Goal: Information Seeking & Learning: Learn about a topic

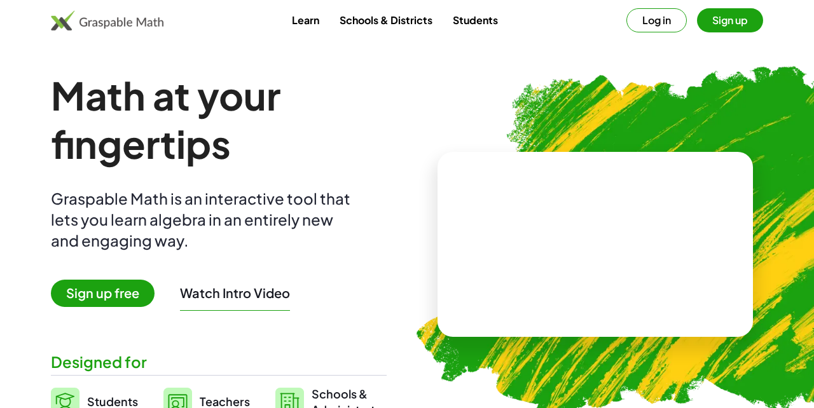
click at [651, 25] on button "Log in" at bounding box center [657, 20] width 60 height 24
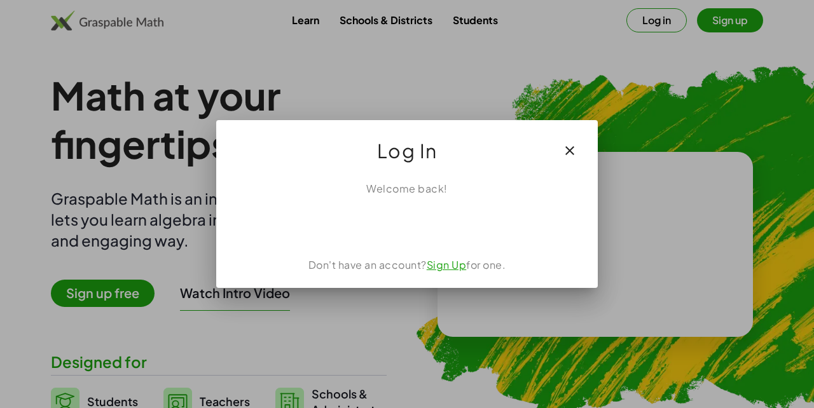
click at [442, 228] on div "Sign in with Google. Opens in new tab" at bounding box center [407, 225] width 117 height 28
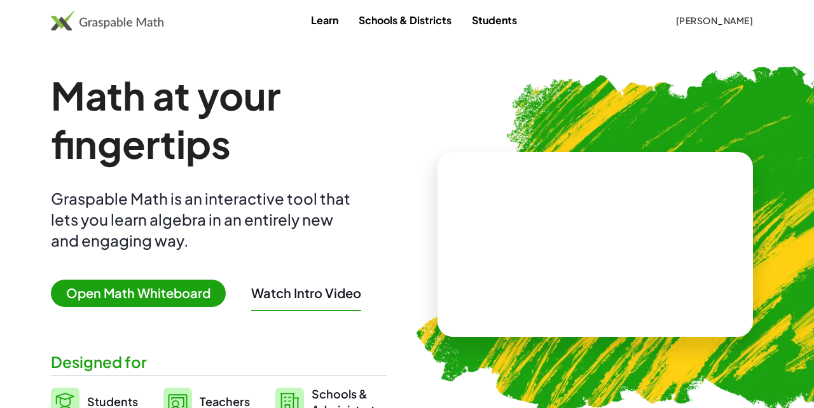
click at [737, 17] on span "[PERSON_NAME]" at bounding box center [715, 20] width 78 height 11
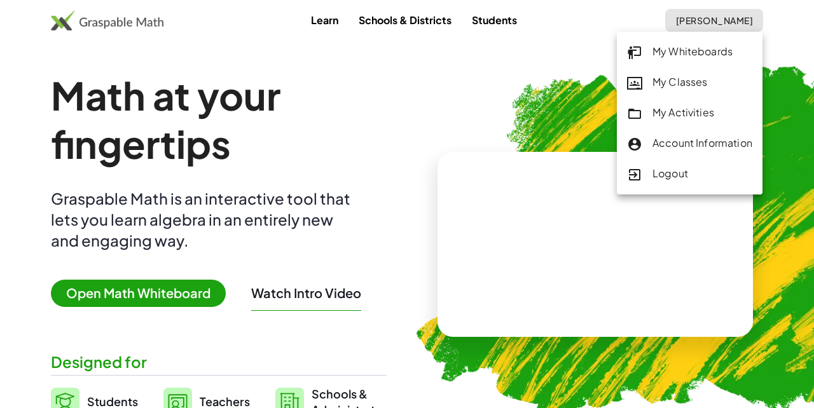
click at [677, 137] on div "Account Information" at bounding box center [689, 143] width 125 height 17
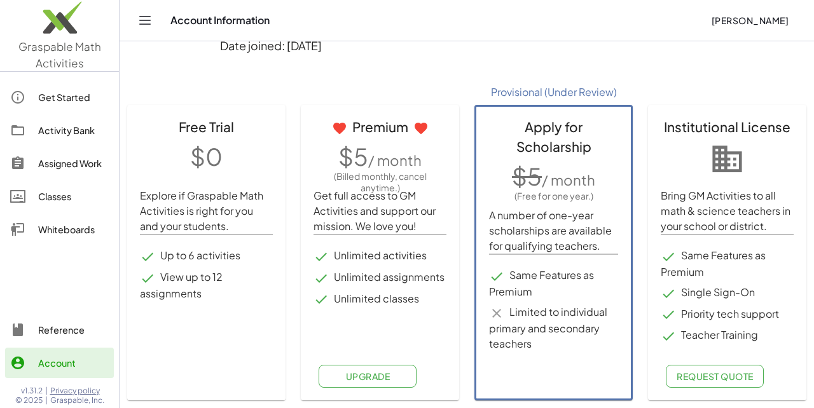
scroll to position [169, 0]
click at [375, 370] on button "Upgrade" at bounding box center [368, 377] width 98 height 23
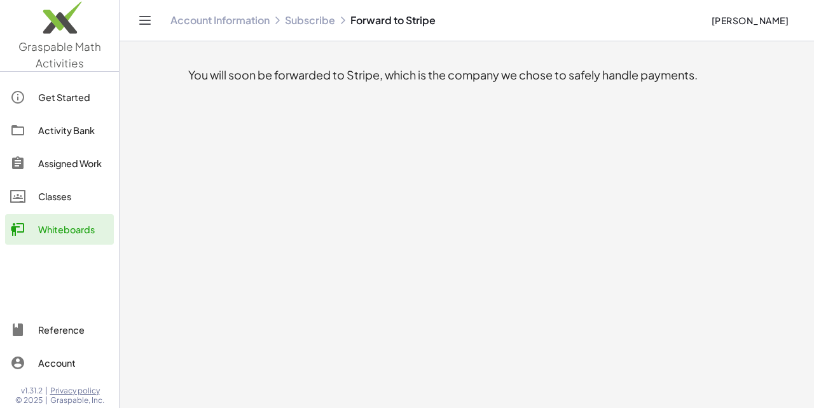
click at [316, 22] on link "Subscribe" at bounding box center [310, 20] width 50 height 13
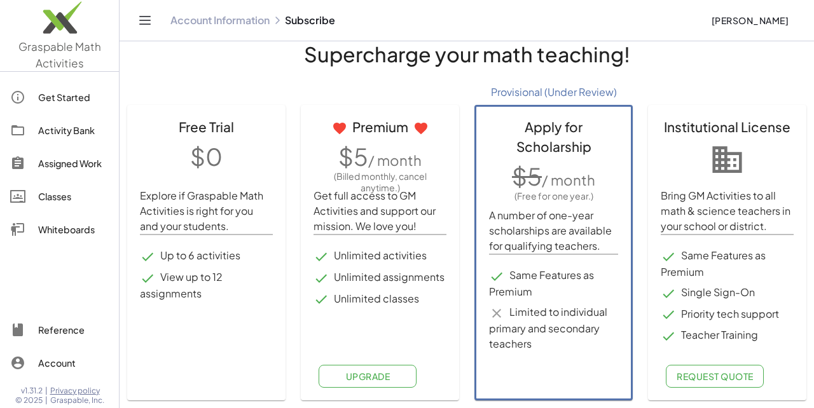
scroll to position [23, 0]
click at [407, 260] on li "Unlimited activities" at bounding box center [380, 256] width 133 height 17
click at [557, 249] on p "A number of one-year scholarships are available for qualifying teachers." at bounding box center [553, 231] width 129 height 46
click at [553, 299] on li "Same Features as Premium" at bounding box center [553, 284] width 129 height 32
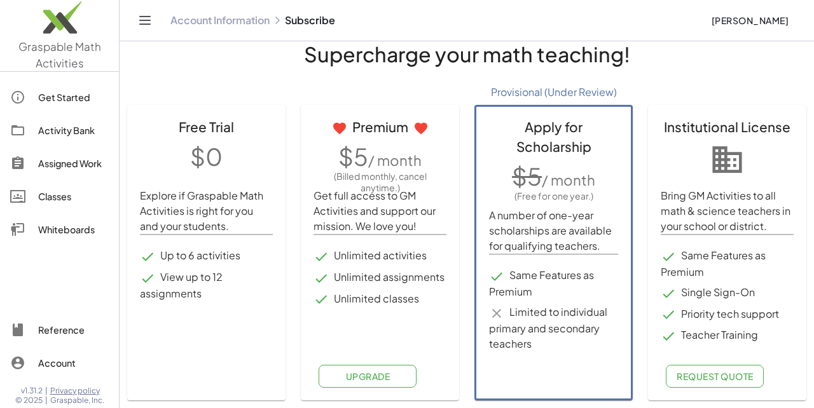
click at [49, 195] on div "Classes" at bounding box center [73, 196] width 71 height 15
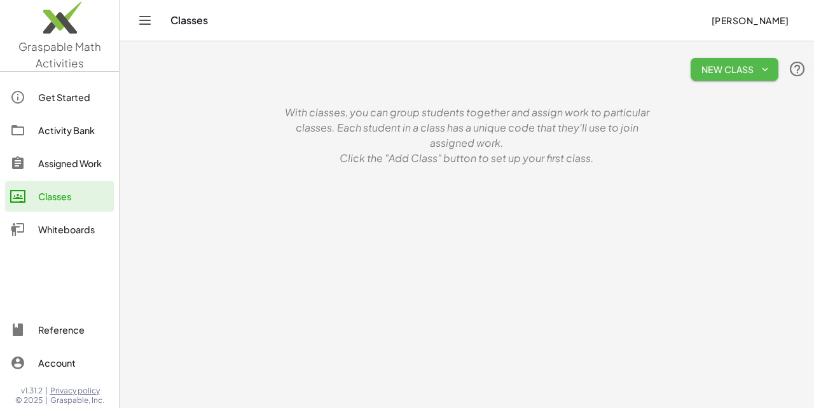
click at [759, 68] on span "New Class" at bounding box center [734, 69] width 67 height 11
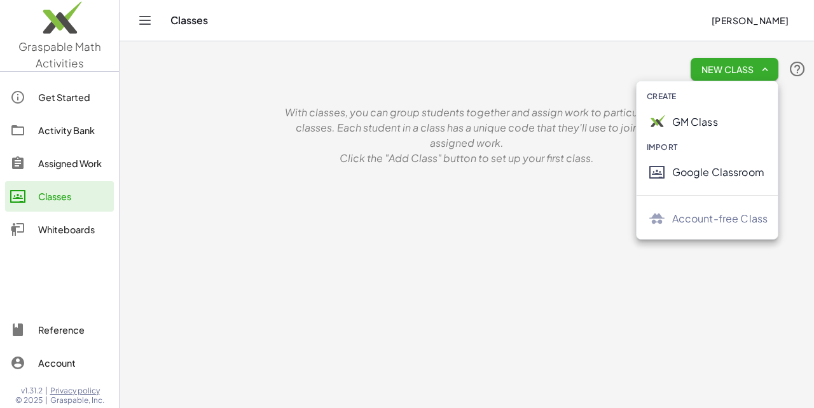
click at [517, 182] on main "New Class With classes, you can group students together and assign work to part…" at bounding box center [467, 204] width 695 height 408
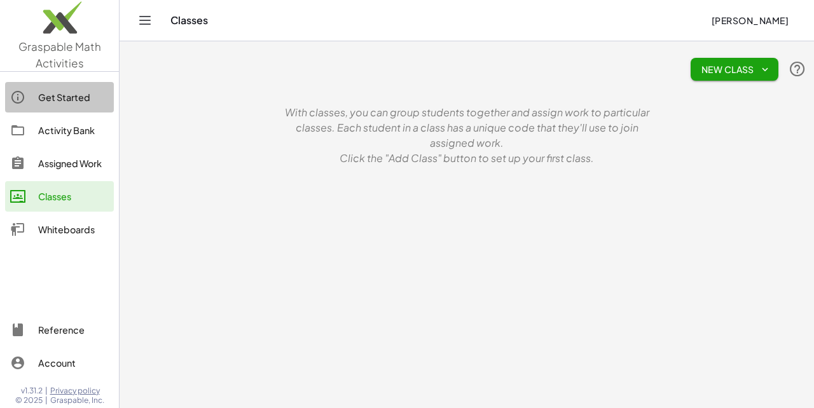
click at [81, 102] on div "Get Started" at bounding box center [73, 97] width 71 height 15
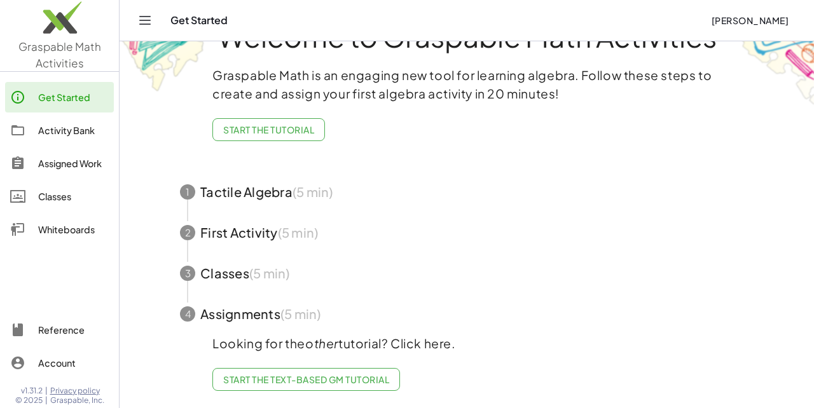
scroll to position [46, 0]
click at [85, 130] on div "Activity Bank" at bounding box center [73, 130] width 71 height 15
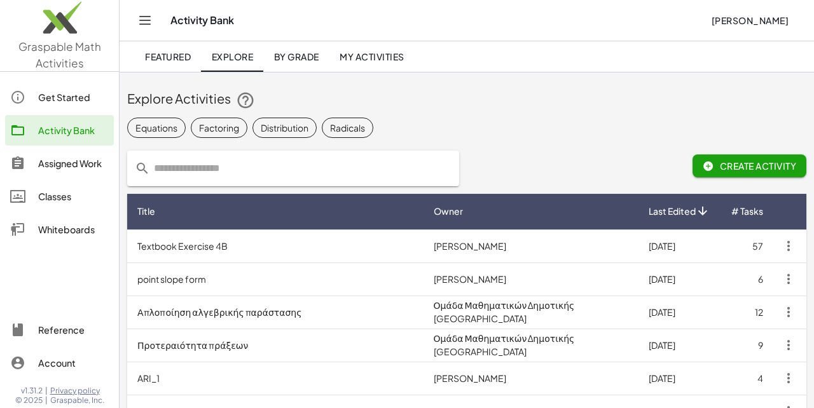
click at [309, 57] on span "By Grade" at bounding box center [296, 56] width 45 height 11
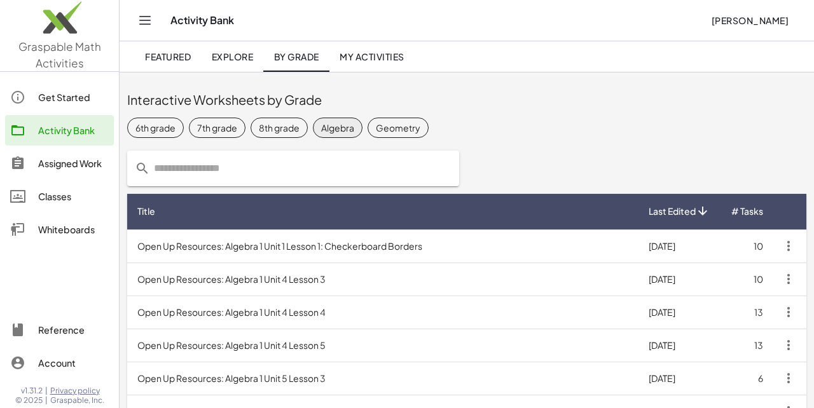
click at [347, 126] on div "Algebra" at bounding box center [337, 127] width 33 height 13
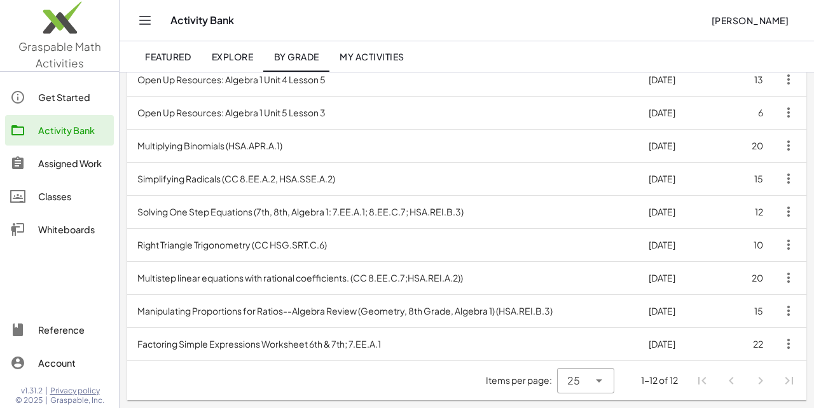
scroll to position [266, 0]
click at [597, 380] on icon at bounding box center [599, 380] width 15 height 15
click at [579, 321] on div "50" at bounding box center [585, 317] width 37 height 15
type input "**"
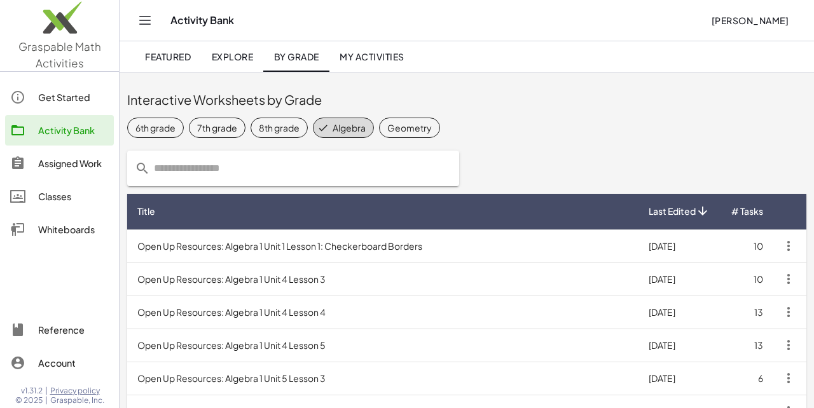
scroll to position [0, 0]
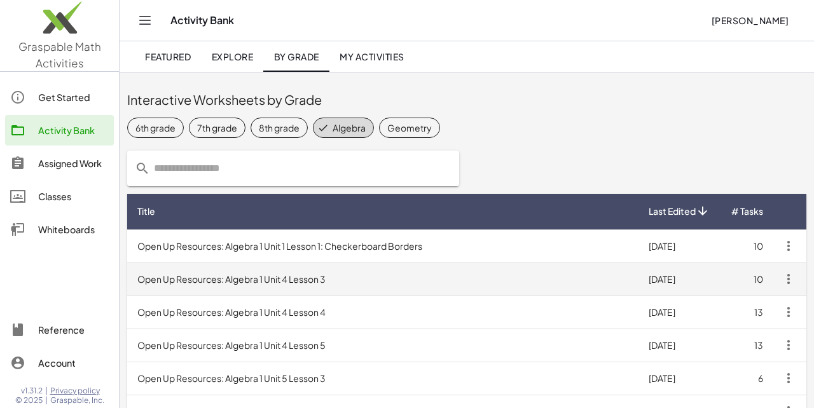
click at [330, 281] on td "Open Up Resources: Algebra 1 Unit 4 Lesson 3" at bounding box center [382, 279] width 511 height 33
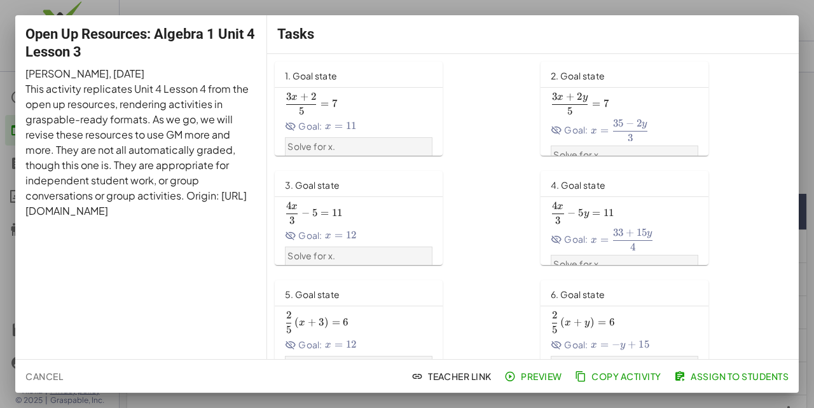
click at [525, 373] on span "Preview" at bounding box center [534, 376] width 55 height 11
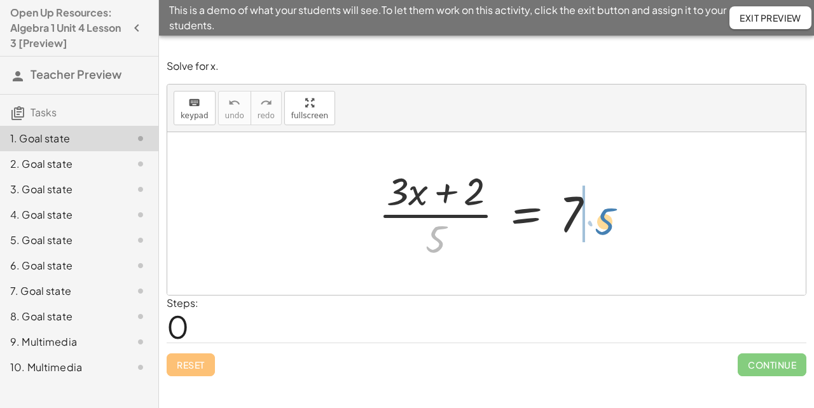
drag, startPoint x: 428, startPoint y: 246, endPoint x: 595, endPoint y: 229, distance: 167.5
click at [595, 229] on div at bounding box center [491, 214] width 239 height 98
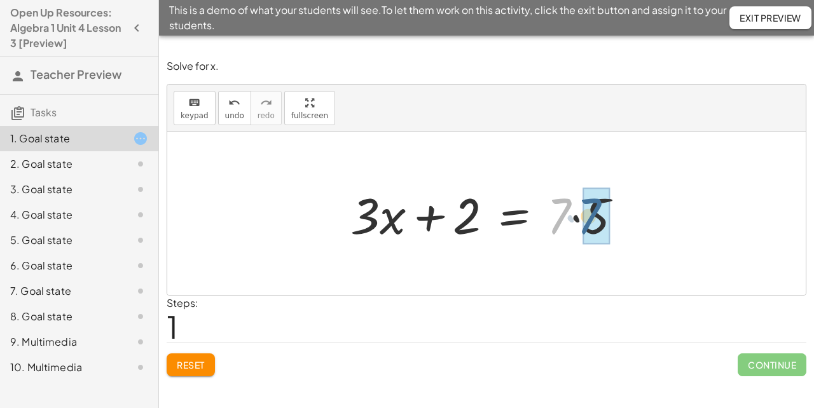
drag, startPoint x: 566, startPoint y: 206, endPoint x: 597, endPoint y: 206, distance: 30.5
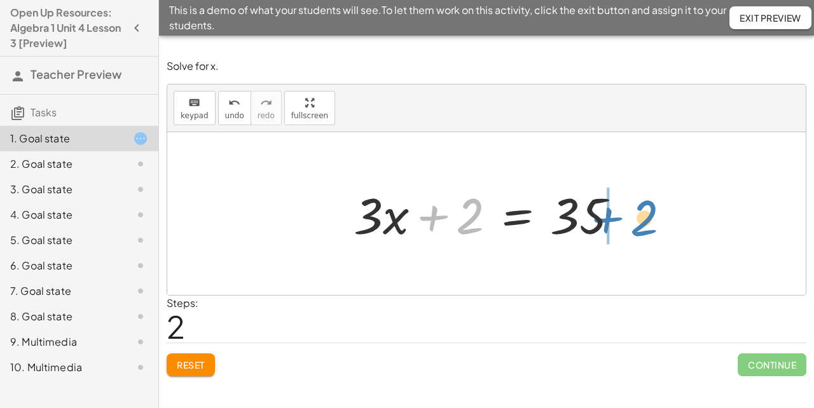
drag, startPoint x: 472, startPoint y: 211, endPoint x: 646, endPoint y: 212, distance: 174.3
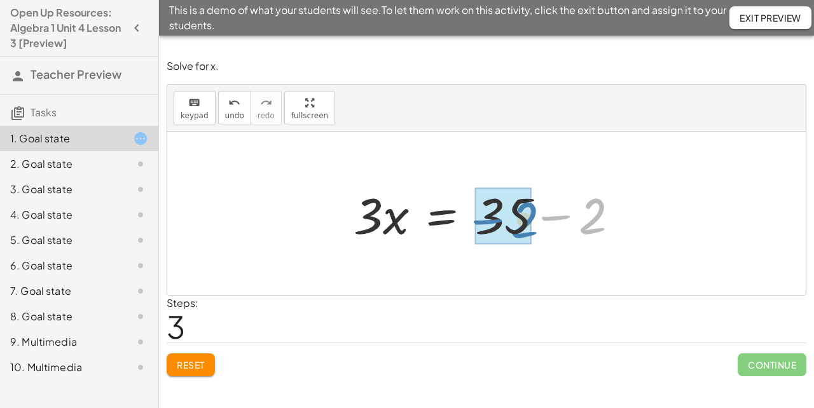
drag, startPoint x: 594, startPoint y: 210, endPoint x: 525, endPoint y: 214, distance: 68.8
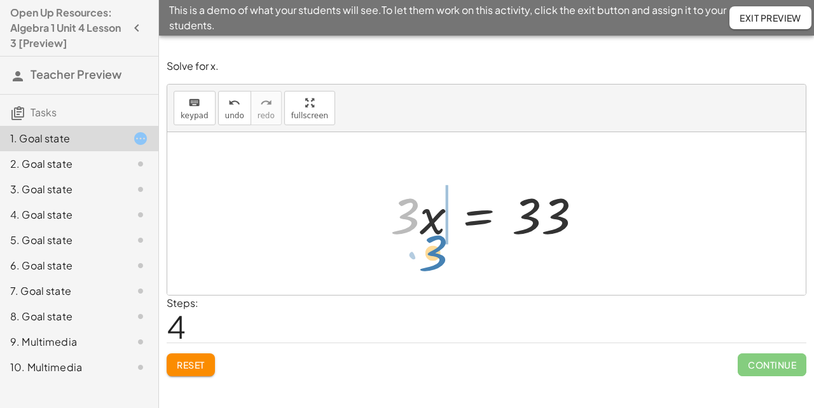
drag, startPoint x: 408, startPoint y: 219, endPoint x: 436, endPoint y: 257, distance: 46.8
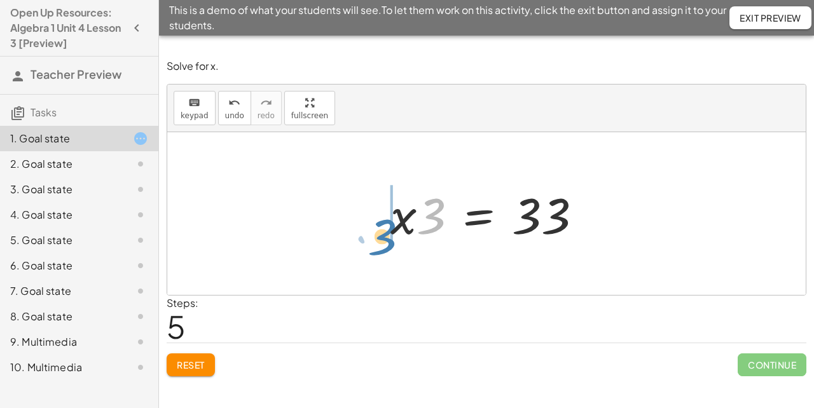
drag, startPoint x: 428, startPoint y: 224, endPoint x: 378, endPoint y: 236, distance: 51.1
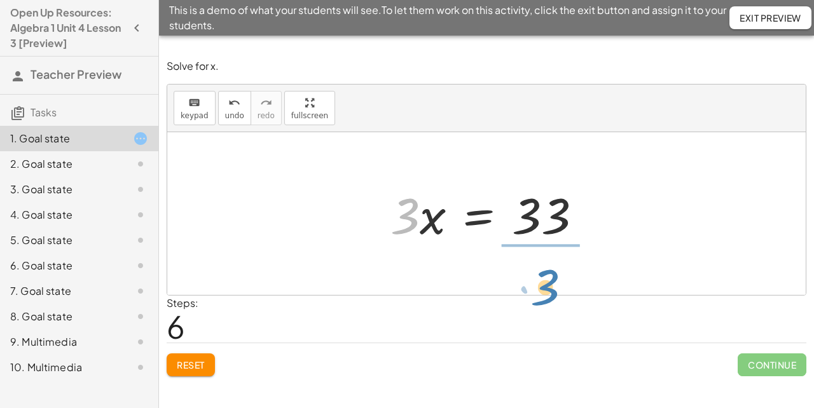
drag, startPoint x: 399, startPoint y: 216, endPoint x: 541, endPoint y: 286, distance: 157.9
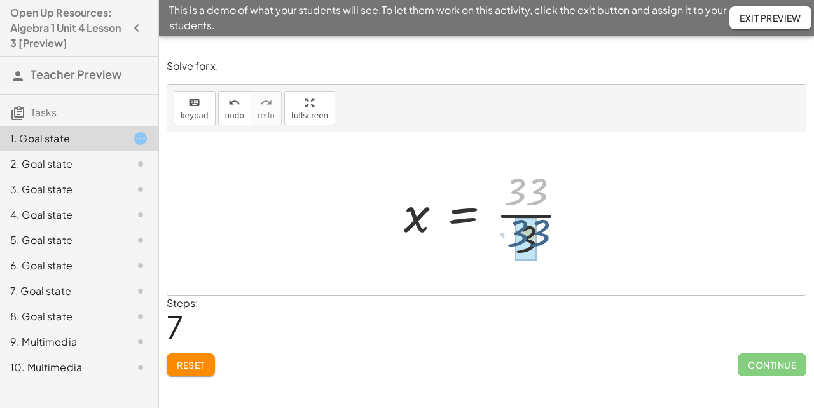
drag, startPoint x: 525, startPoint y: 179, endPoint x: 529, endPoint y: 221, distance: 41.5
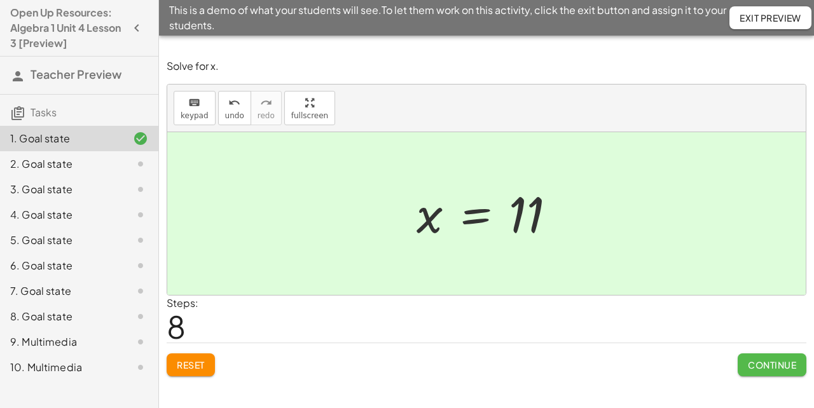
click at [765, 360] on span "Continue" at bounding box center [772, 364] width 48 height 11
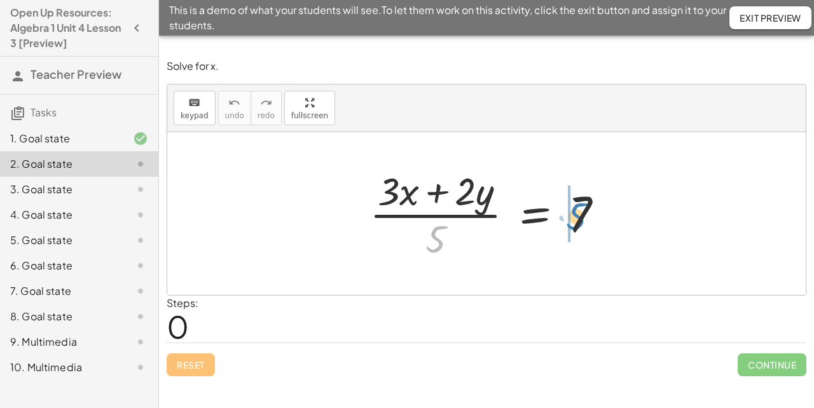
drag, startPoint x: 424, startPoint y: 237, endPoint x: 564, endPoint y: 214, distance: 142.4
click at [564, 214] on div at bounding box center [491, 214] width 257 height 98
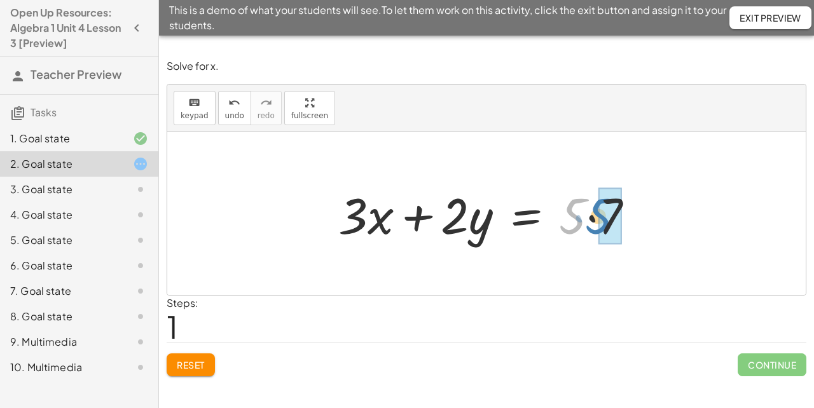
drag, startPoint x: 571, startPoint y: 214, endPoint x: 600, endPoint y: 214, distance: 29.3
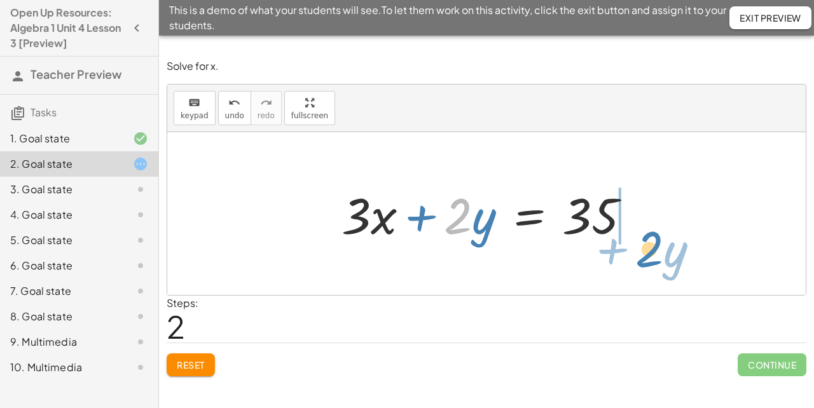
drag, startPoint x: 455, startPoint y: 212, endPoint x: 647, endPoint y: 246, distance: 194.3
click at [647, 246] on div at bounding box center [491, 214] width 312 height 66
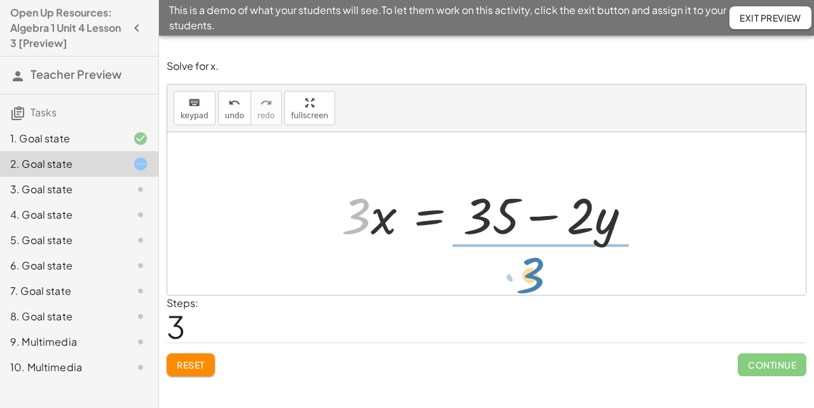
drag, startPoint x: 352, startPoint y: 216, endPoint x: 537, endPoint y: 277, distance: 194.1
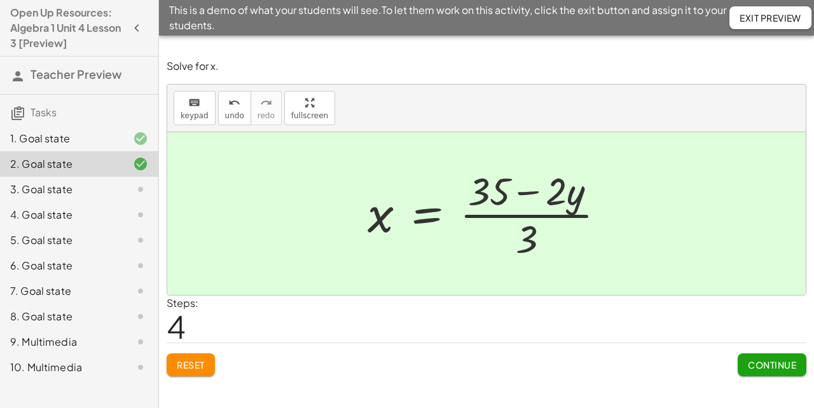
click at [753, 366] on span "Continue" at bounding box center [772, 364] width 48 height 11
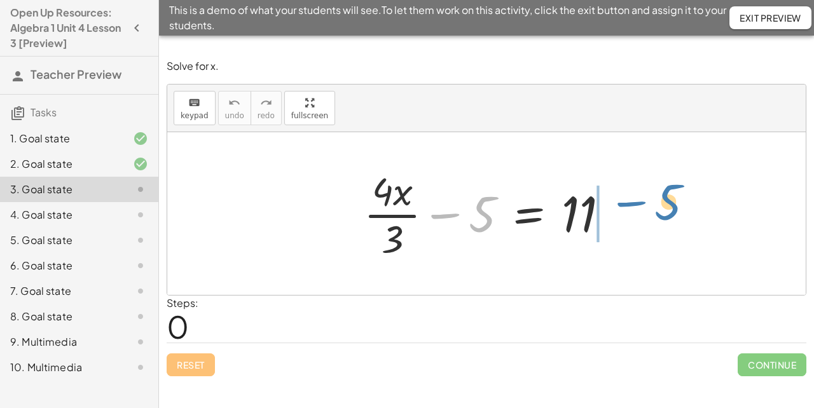
drag, startPoint x: 466, startPoint y: 211, endPoint x: 651, endPoint y: 199, distance: 186.1
click at [651, 199] on div "− 5 + · 4 · x · 3 − 5 = 11" at bounding box center [486, 213] width 639 height 163
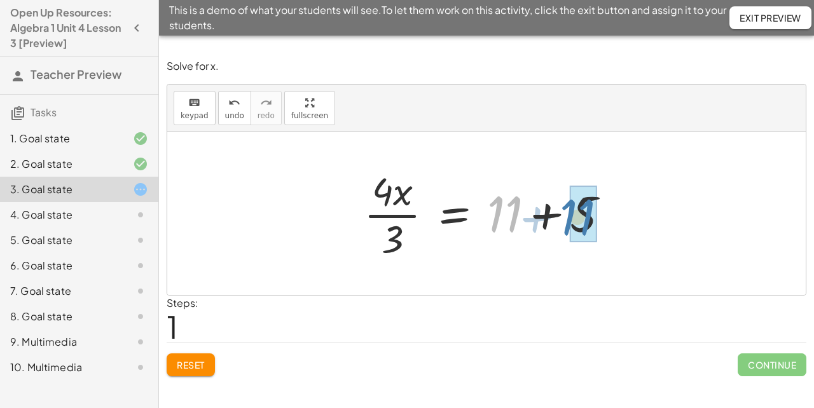
drag, startPoint x: 504, startPoint y: 211, endPoint x: 580, endPoint y: 216, distance: 76.5
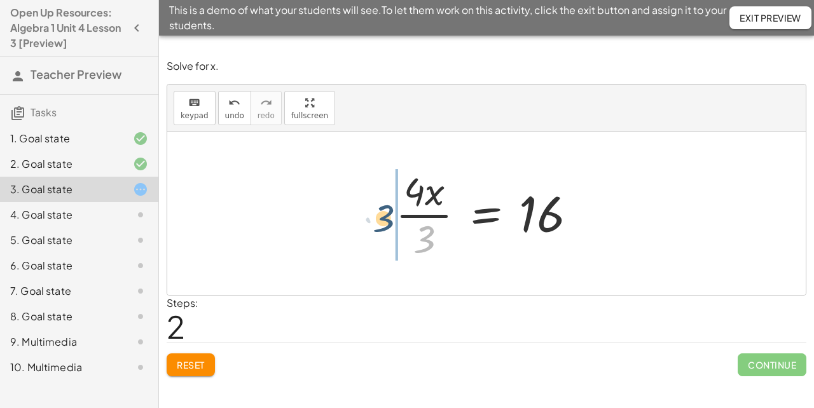
drag, startPoint x: 417, startPoint y: 236, endPoint x: 375, endPoint y: 214, distance: 47.2
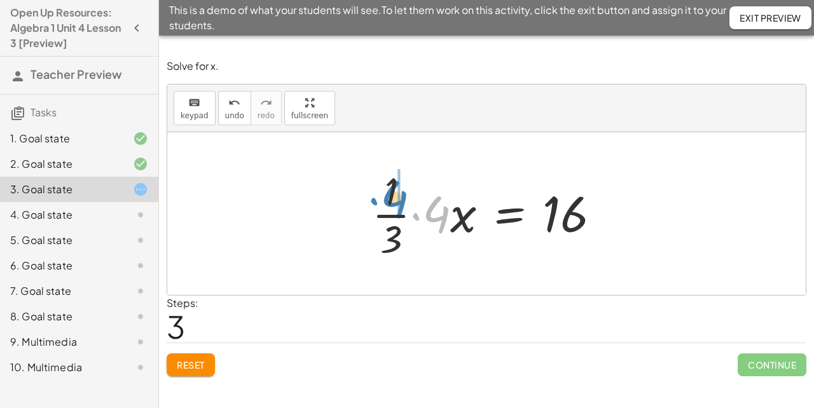
drag, startPoint x: 434, startPoint y: 217, endPoint x: 391, endPoint y: 200, distance: 46.3
click at [391, 200] on div at bounding box center [491, 214] width 251 height 98
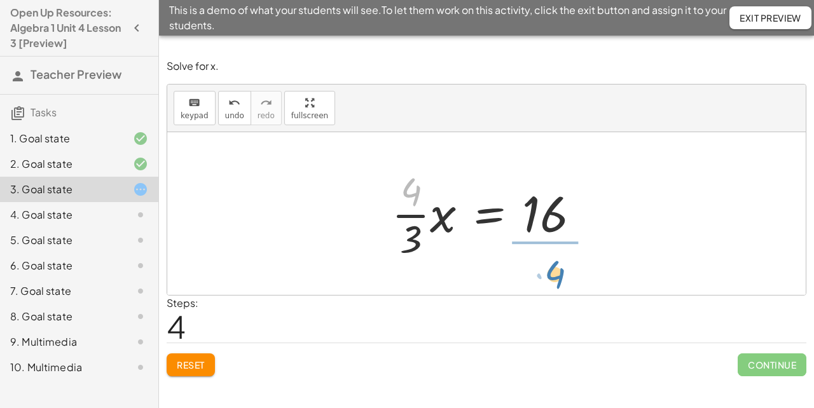
drag, startPoint x: 408, startPoint y: 192, endPoint x: 552, endPoint y: 275, distance: 165.8
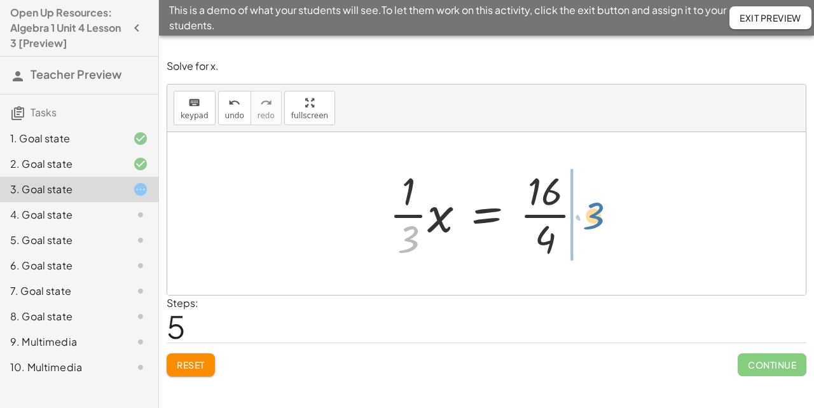
drag, startPoint x: 405, startPoint y: 238, endPoint x: 591, endPoint y: 214, distance: 187.2
click at [591, 214] on div at bounding box center [491, 214] width 216 height 98
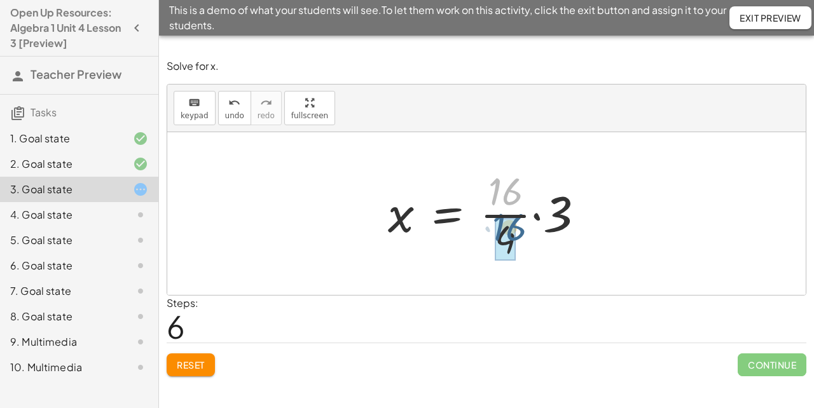
drag, startPoint x: 499, startPoint y: 189, endPoint x: 502, endPoint y: 230, distance: 40.8
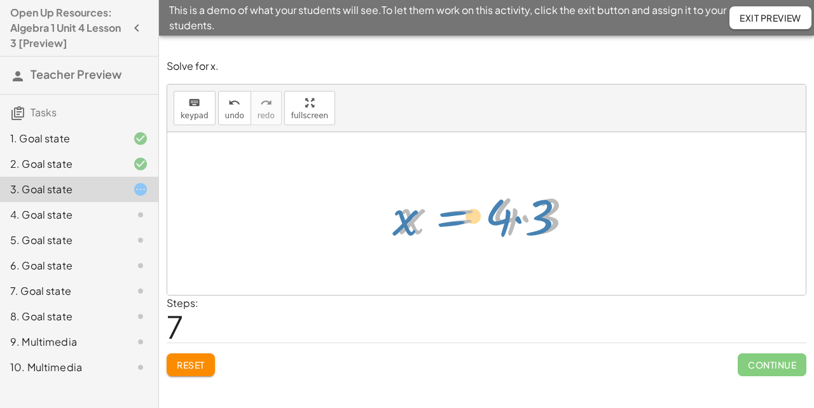
drag, startPoint x: 489, startPoint y: 210, endPoint x: 479, endPoint y: 211, distance: 9.6
click at [479, 211] on div at bounding box center [491, 214] width 197 height 66
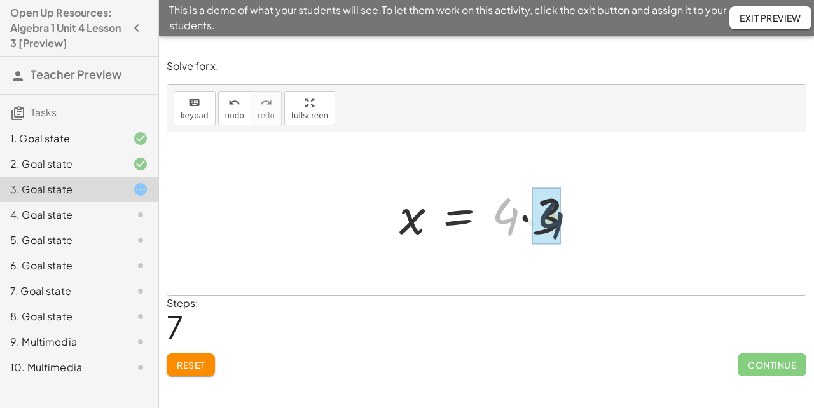
drag, startPoint x: 497, startPoint y: 211, endPoint x: 546, endPoint y: 215, distance: 49.8
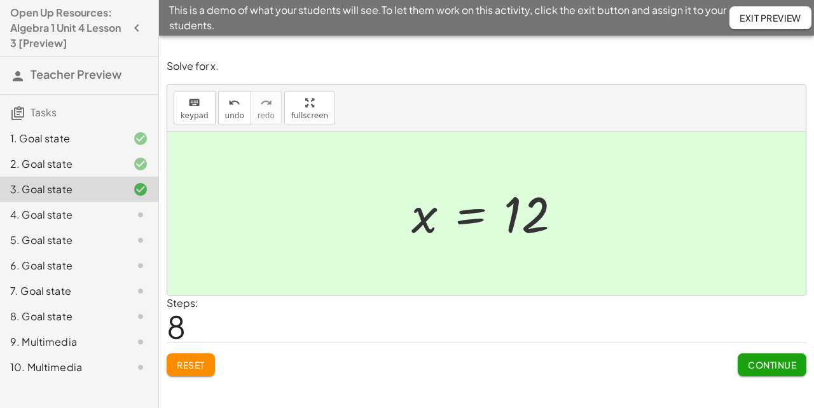
click at [758, 357] on button "Continue" at bounding box center [772, 365] width 69 height 23
